Goal: Task Accomplishment & Management: Manage account settings

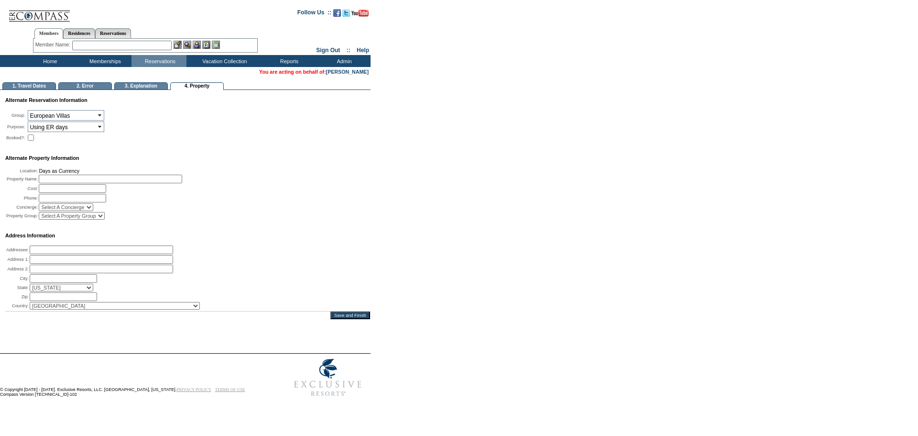
click at [73, 182] on input "text" at bounding box center [110, 179] width 143 height 9
type input "Amalfi Coast - [GEOGRAPHIC_DATA]"
click at [343, 319] on input "Save and Finish" at bounding box center [350, 315] width 40 height 8
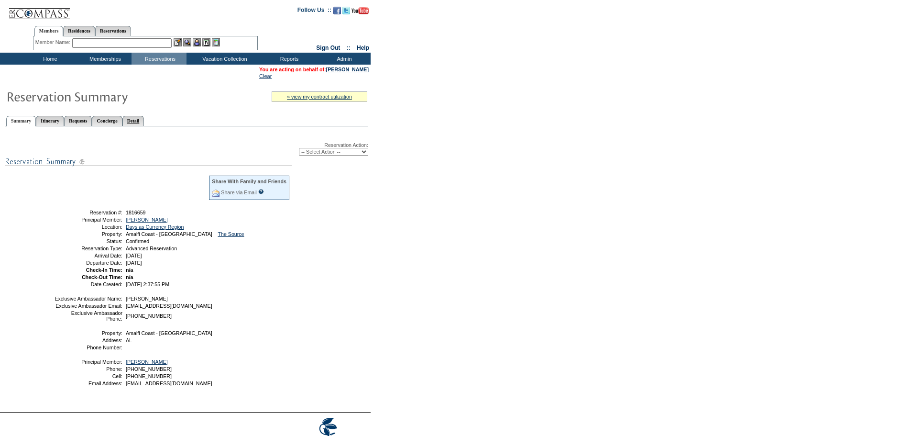
click at [144, 122] on link "Detail" at bounding box center [133, 121] width 22 height 10
